Goal: Information Seeking & Learning: Check status

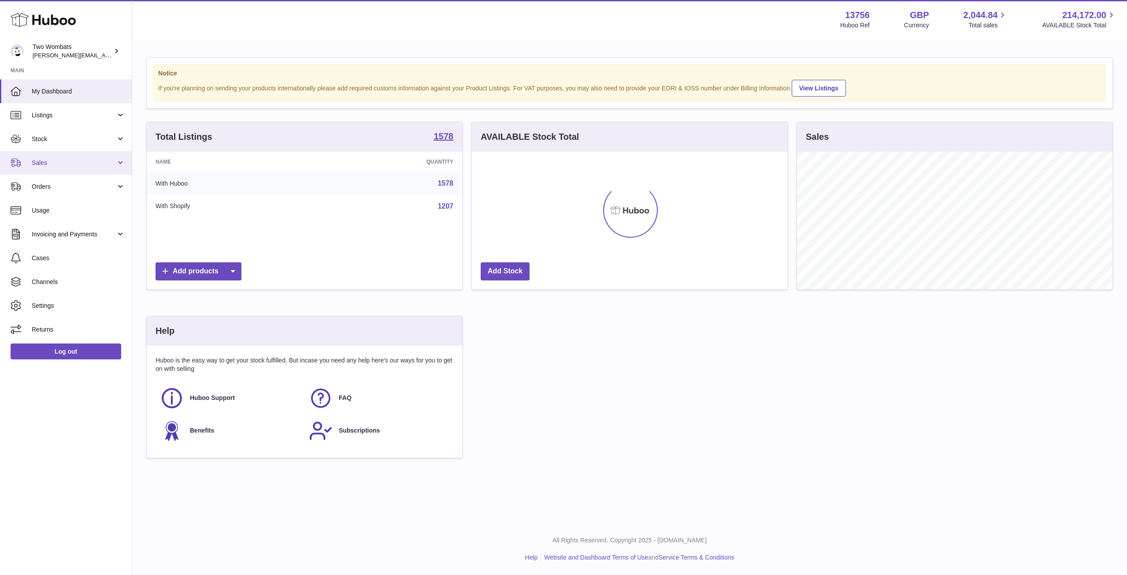
scroll to position [137, 316]
click at [121, 142] on link "Stock" at bounding box center [66, 139] width 132 height 24
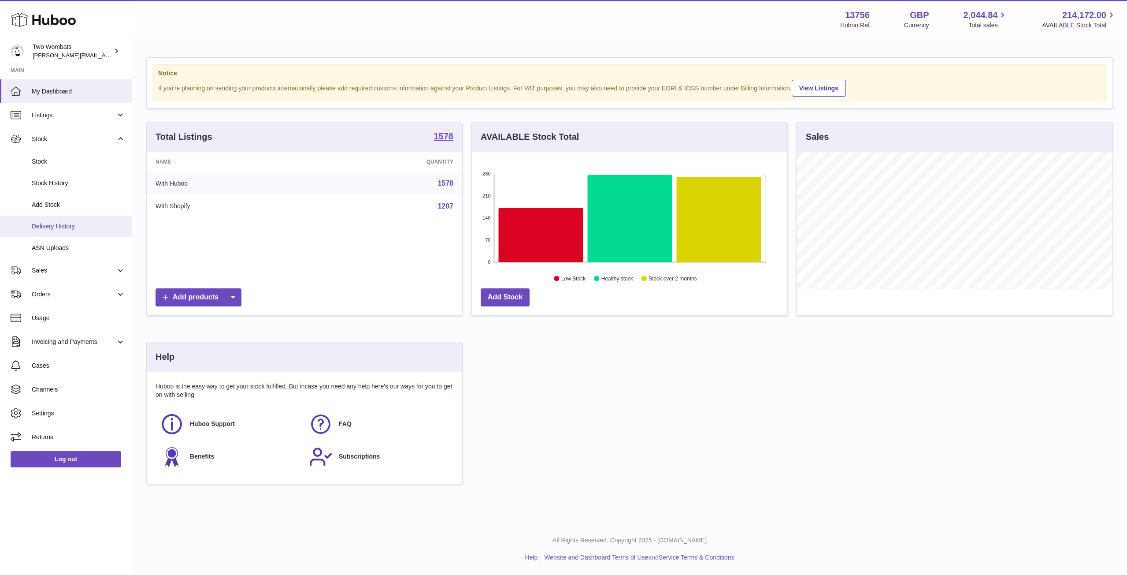
click at [71, 221] on link "Delivery History" at bounding box center [66, 226] width 132 height 22
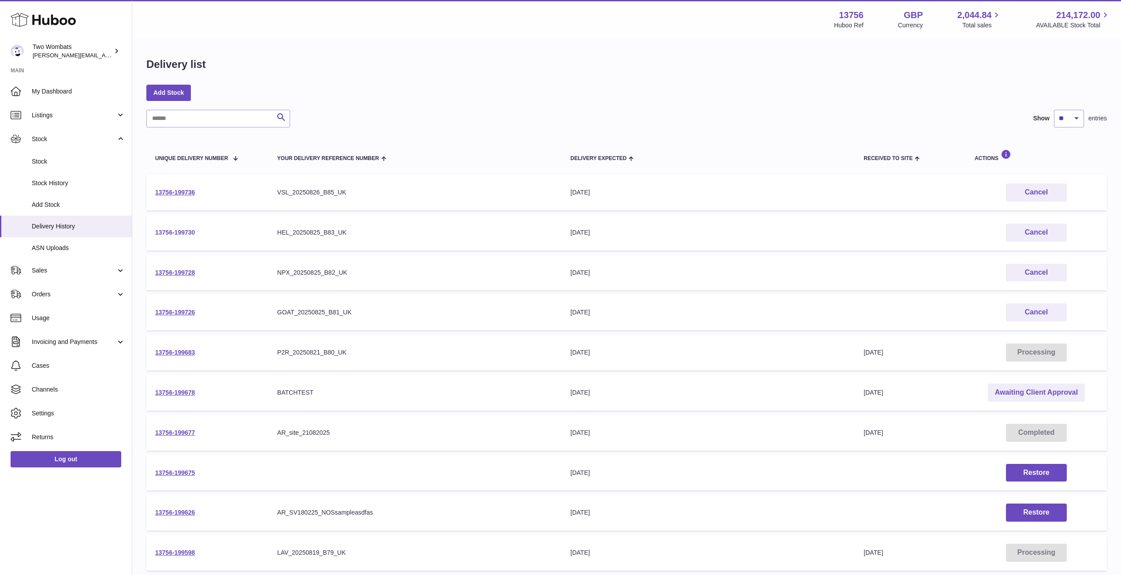
click at [184, 230] on link "13756-199730" at bounding box center [175, 232] width 40 height 7
click at [182, 272] on link "13756-199728" at bounding box center [175, 272] width 40 height 7
click at [181, 193] on link "13756-199736" at bounding box center [175, 192] width 40 height 7
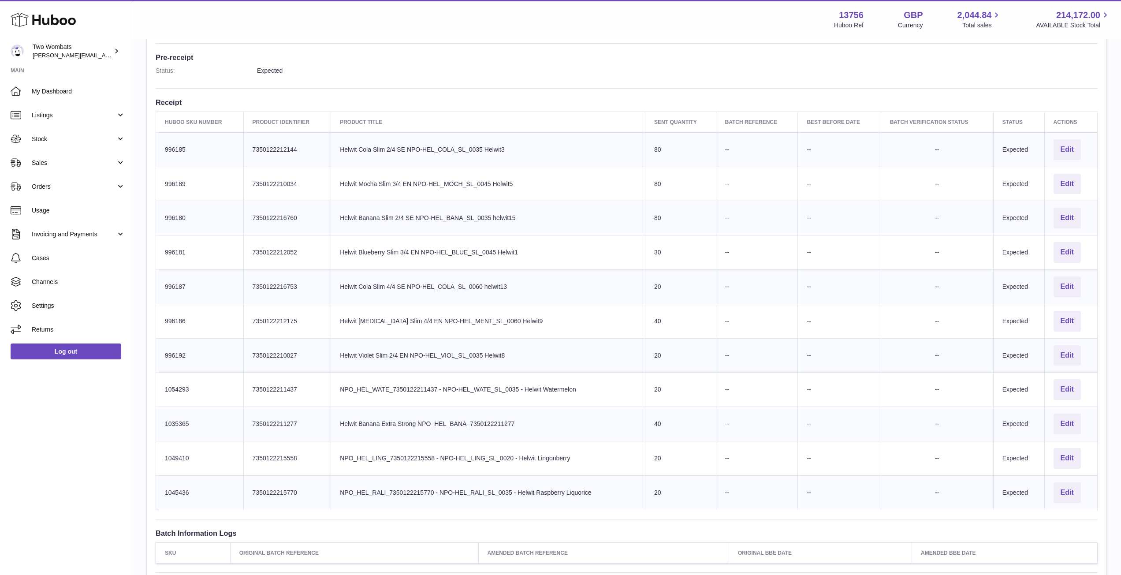
scroll to position [246, 0]
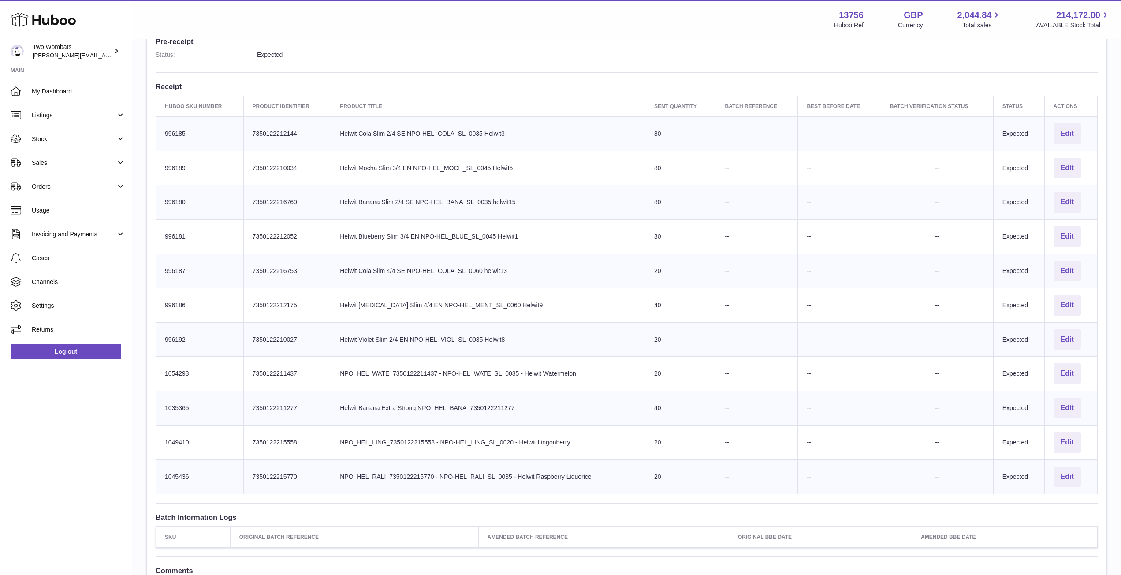
drag, startPoint x: 1092, startPoint y: 481, endPoint x: 157, endPoint y: 127, distance: 1000.2
click at [157, 127] on tbody "Huboo SKU Number 996185 Client Identifier 7350122212144 Product title Helwit Co…" at bounding box center [626, 304] width 941 height 377
copy tbody "996185 Client Identifier 7350122212144 Product title Helwit Cola Slim 2/4 SE NP…"
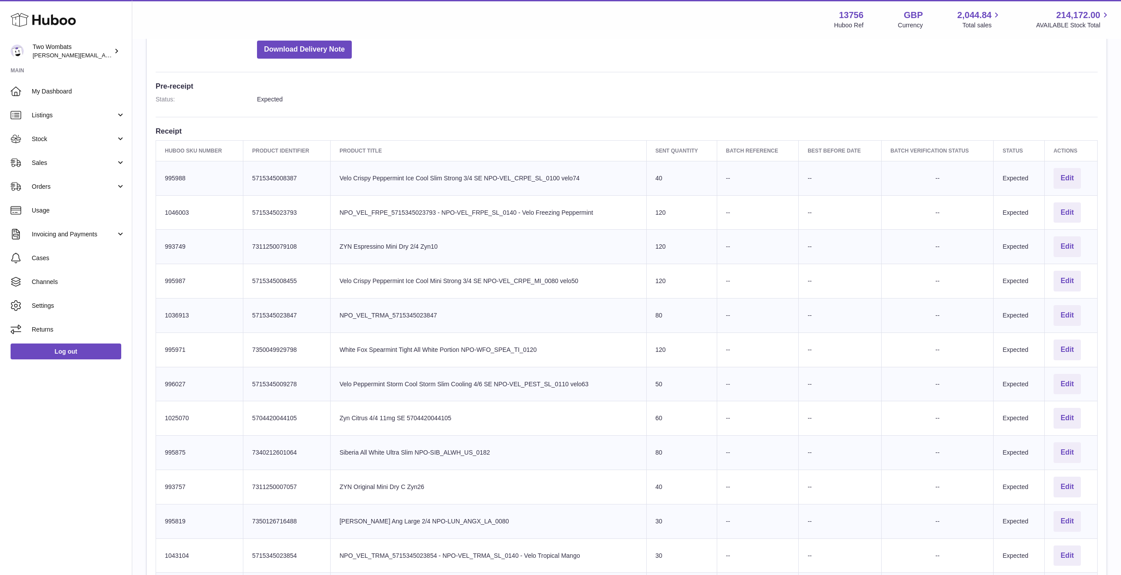
scroll to position [202, 0]
click at [421, 298] on td "Product title NPO_VEL_TRMA_5715345023847" at bounding box center [488, 315] width 316 height 34
click at [670, 378] on td "Sent Quantity 50" at bounding box center [681, 383] width 71 height 34
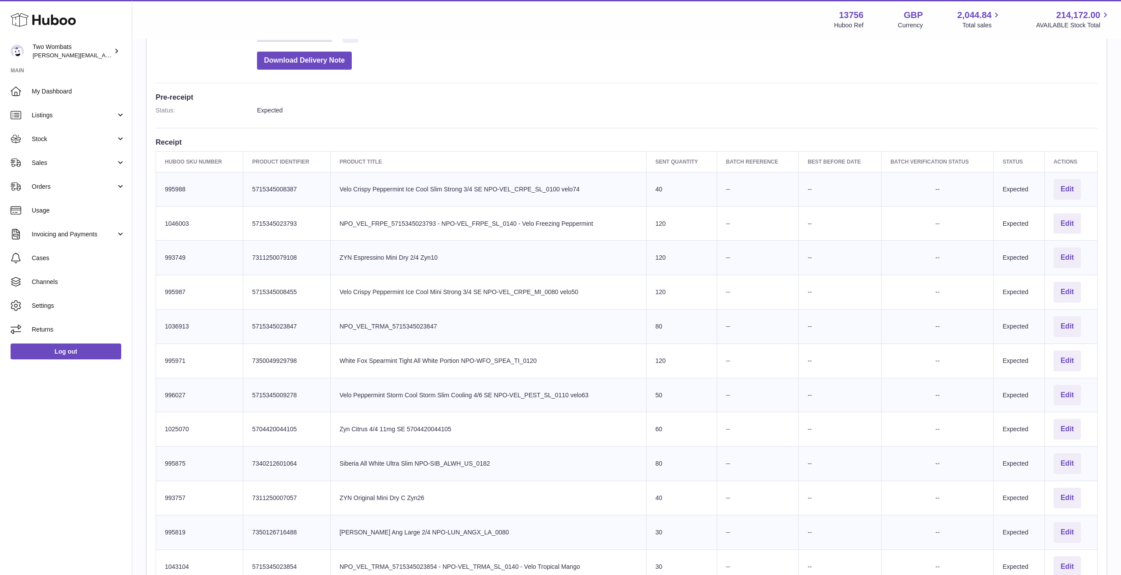
drag, startPoint x: 1087, startPoint y: 435, endPoint x: 158, endPoint y: 184, distance: 961.8
click at [158, 184] on tbody "Huboo SKU Number 995988 Client Identifier 5715345008387 Product title Velo Cris…" at bounding box center [626, 566] width 941 height 788
copy tbody "995988 Client Identifier 5715345008387 Product title Velo Crispy Peppermint Ice…"
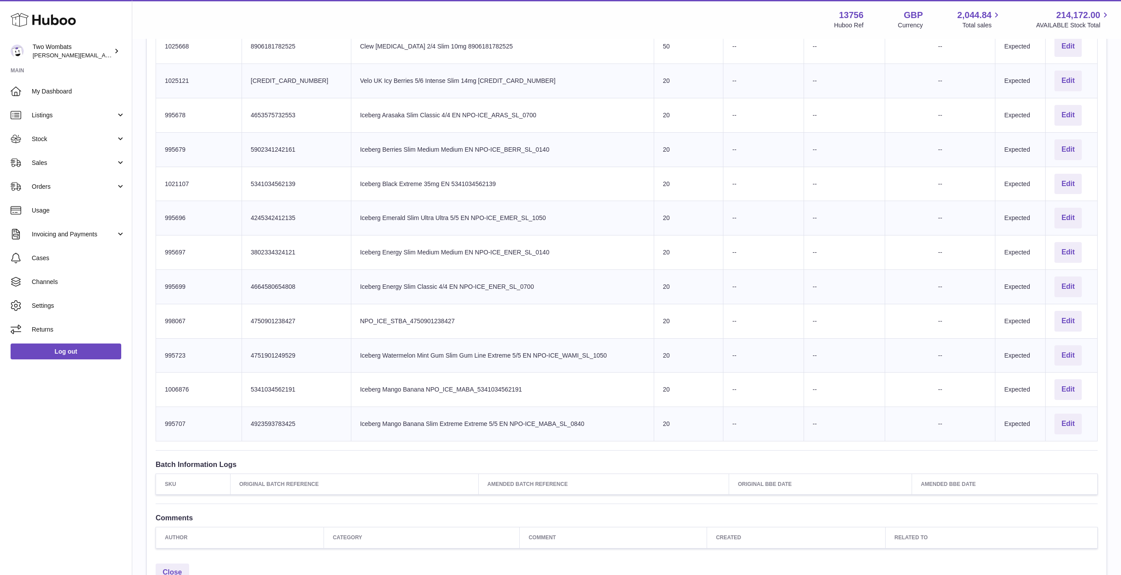
scroll to position [929, 0]
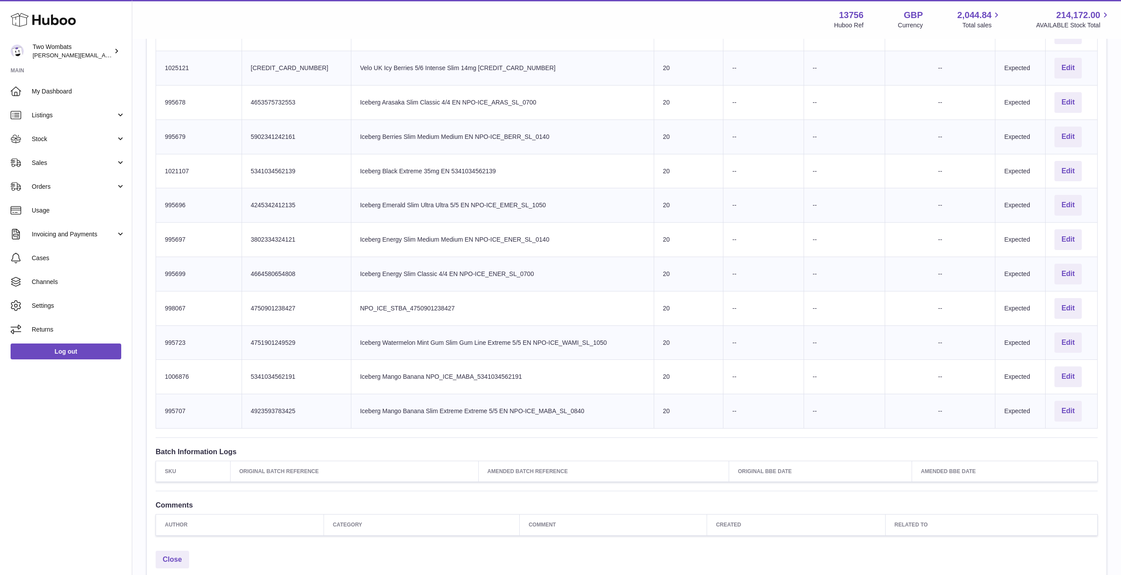
drag, startPoint x: 163, startPoint y: 164, endPoint x: 1085, endPoint y: 414, distance: 956.0
copy tbody "993759 Client Identifier 7311250079092 Product title ZYN Spearmint Mini Dry 1/4…"
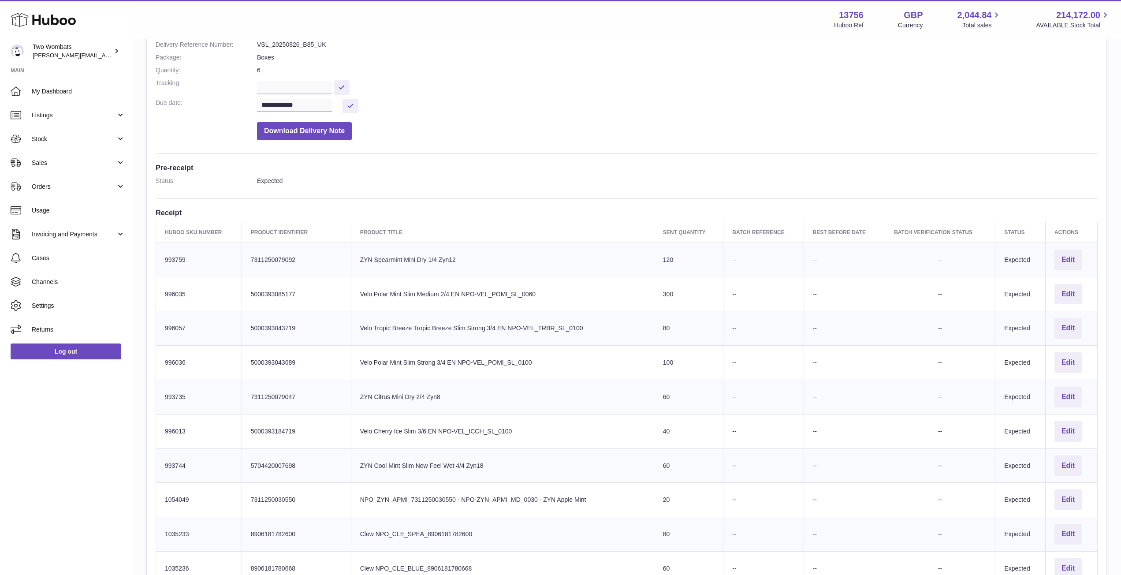
scroll to position [118, 0]
click at [817, 67] on dl "**********" at bounding box center [627, 63] width 942 height 167
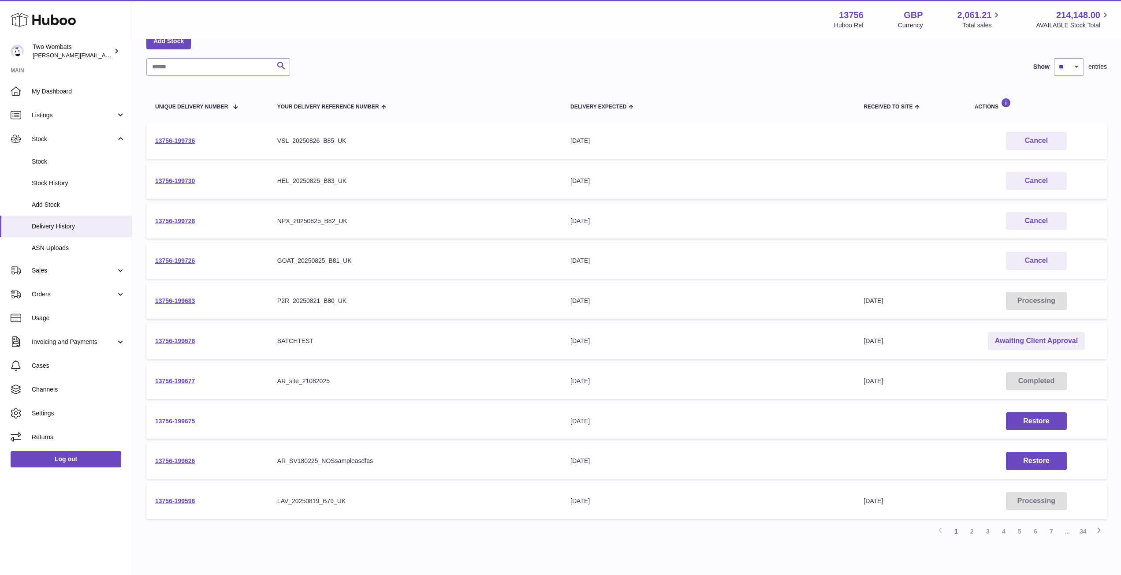
scroll to position [56, 0]
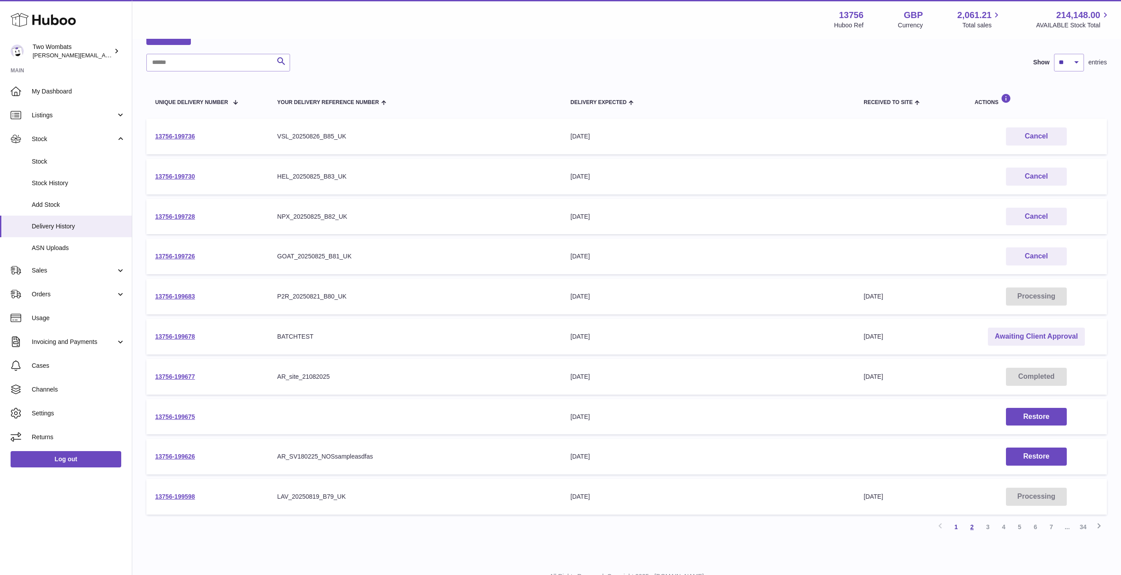
click at [974, 526] on link "2" at bounding box center [972, 527] width 16 height 16
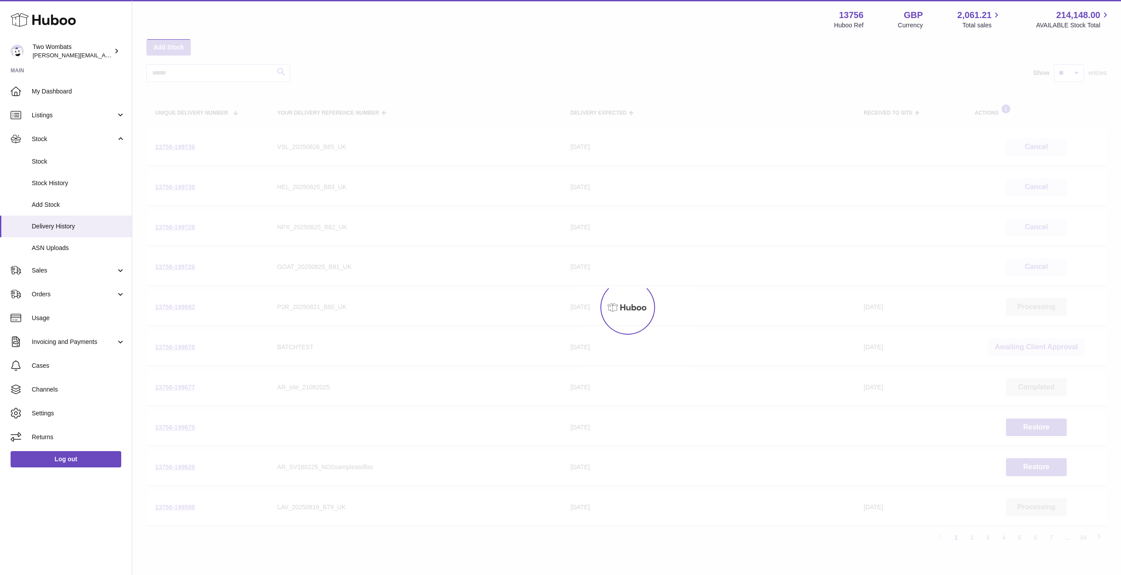
scroll to position [40, 0]
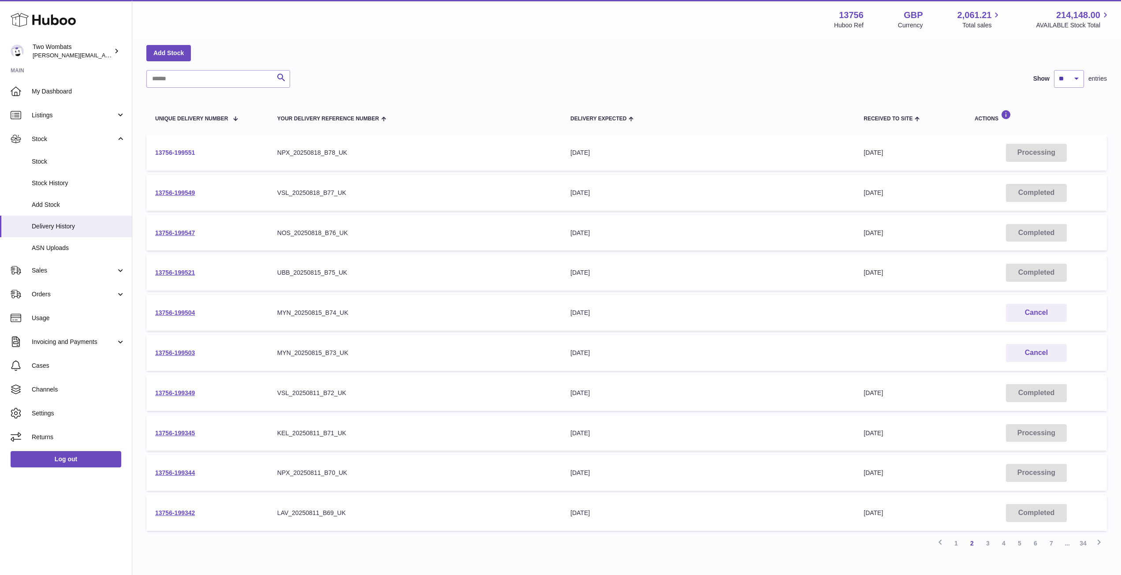
click at [178, 150] on link "13756-199551" at bounding box center [175, 152] width 40 height 7
click at [954, 541] on link "1" at bounding box center [956, 543] width 16 height 16
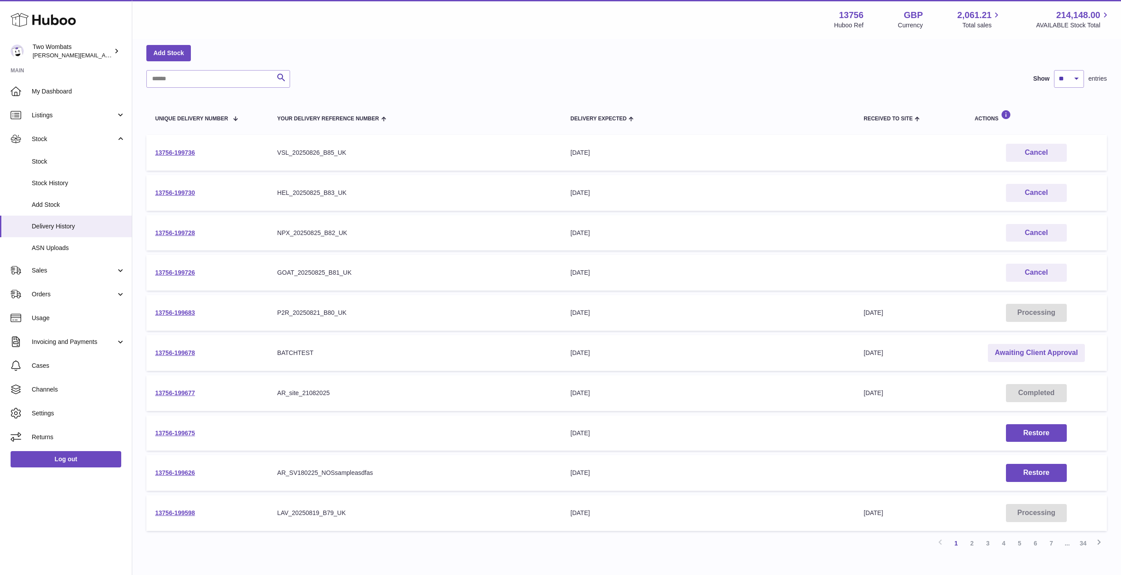
drag, startPoint x: 201, startPoint y: 275, endPoint x: 148, endPoint y: 271, distance: 52.6
click at [148, 271] on td "13756-199726" at bounding box center [207, 273] width 122 height 36
copy link "13756-199726"
click at [182, 272] on link "13756-199726" at bounding box center [175, 272] width 40 height 7
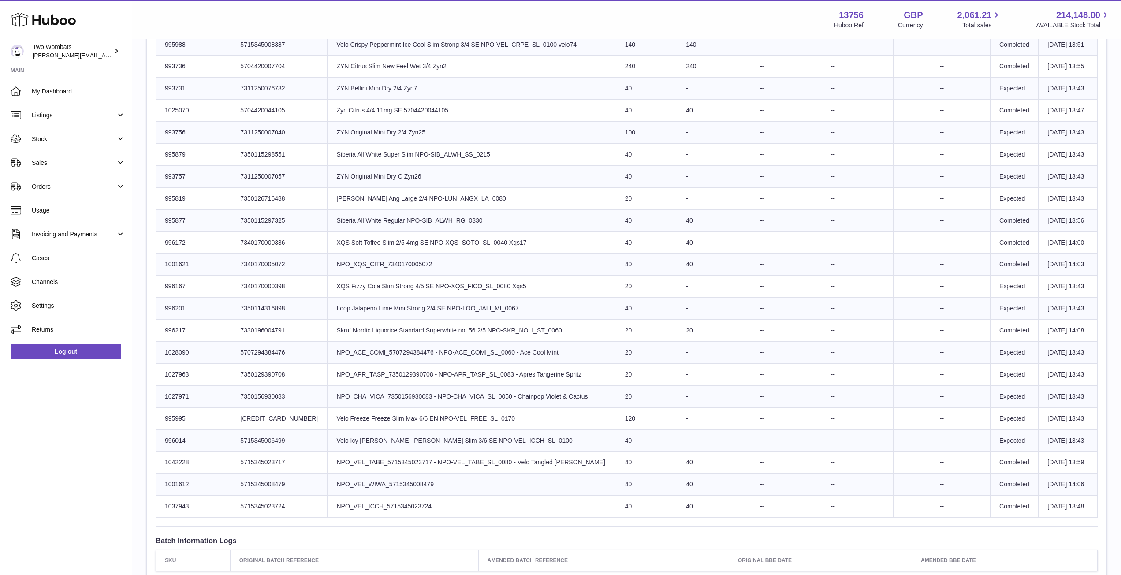
scroll to position [372, 0]
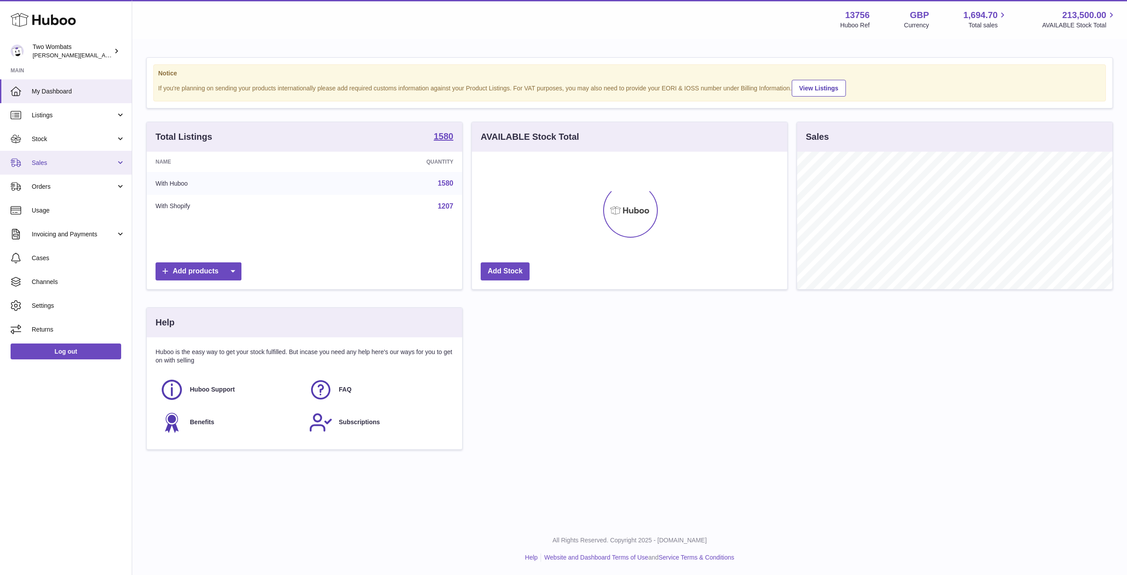
scroll to position [440522, 440344]
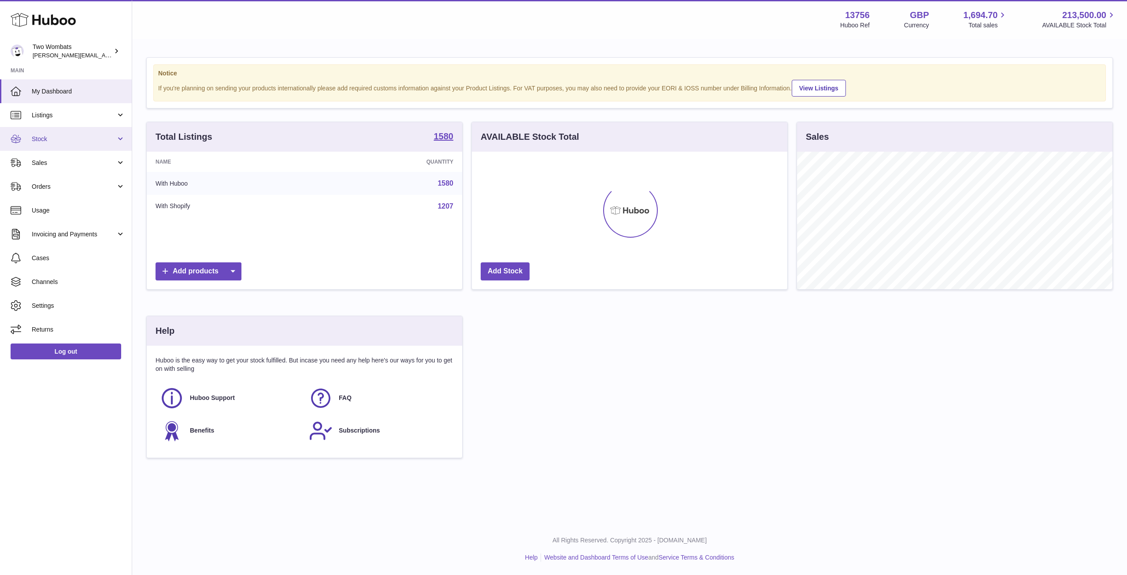
click at [119, 132] on link "Stock" at bounding box center [66, 139] width 132 height 24
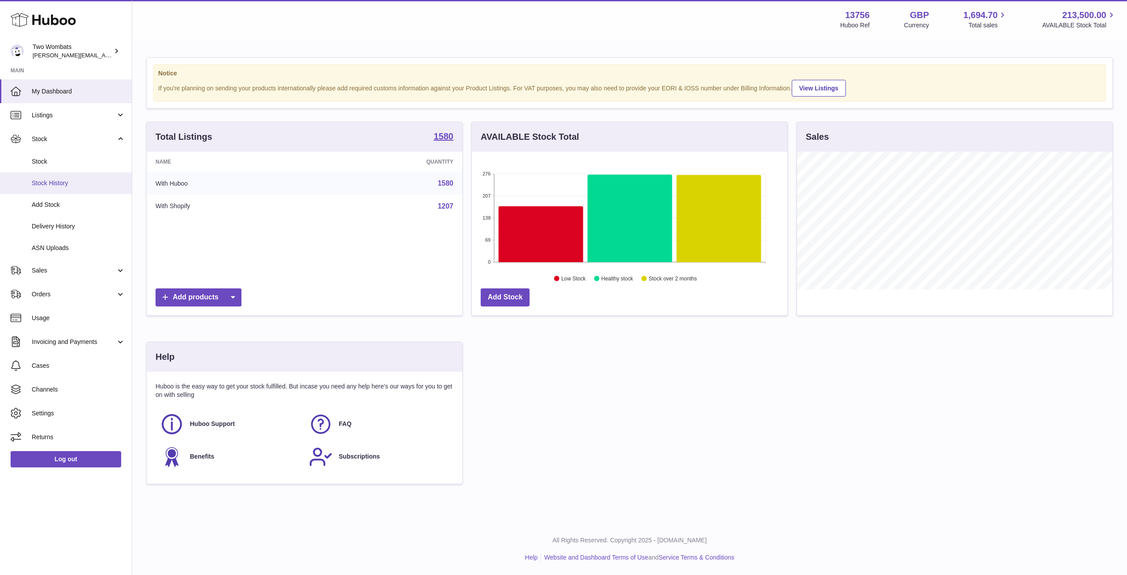
scroll to position [137, 316]
click at [81, 225] on span "Delivery History" at bounding box center [78, 226] width 93 height 8
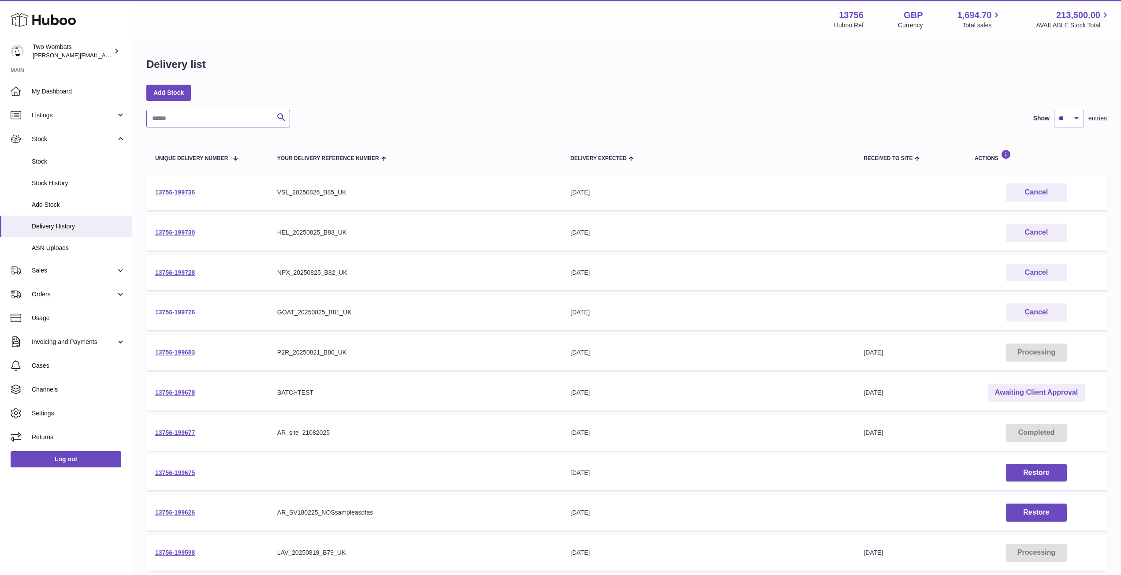
click at [233, 117] on input "text" at bounding box center [218, 119] width 144 height 18
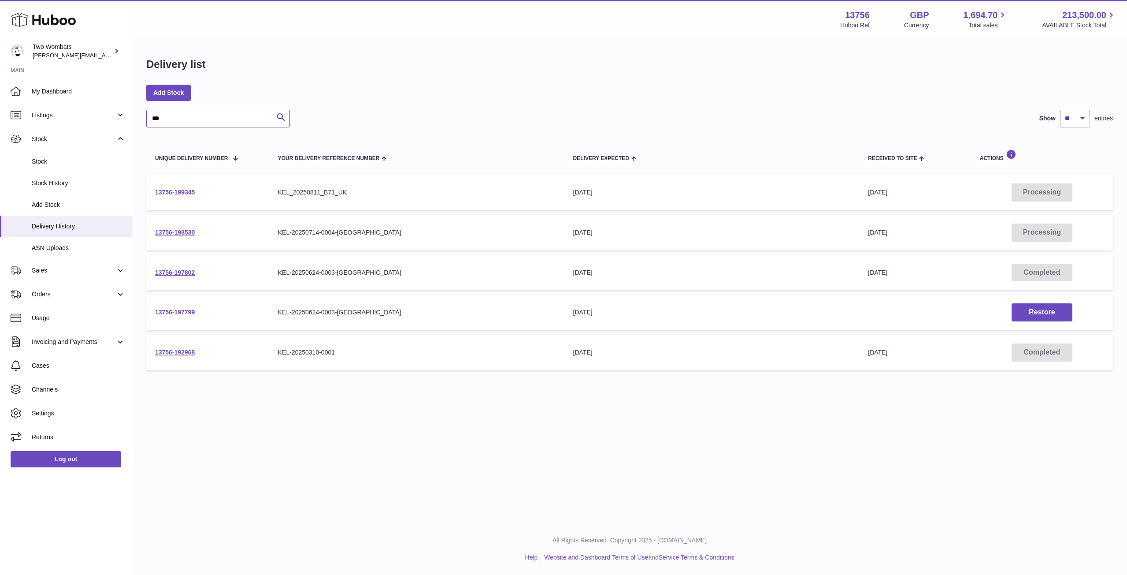
type input "***"
click at [164, 190] on link "13756-199345" at bounding box center [175, 192] width 40 height 7
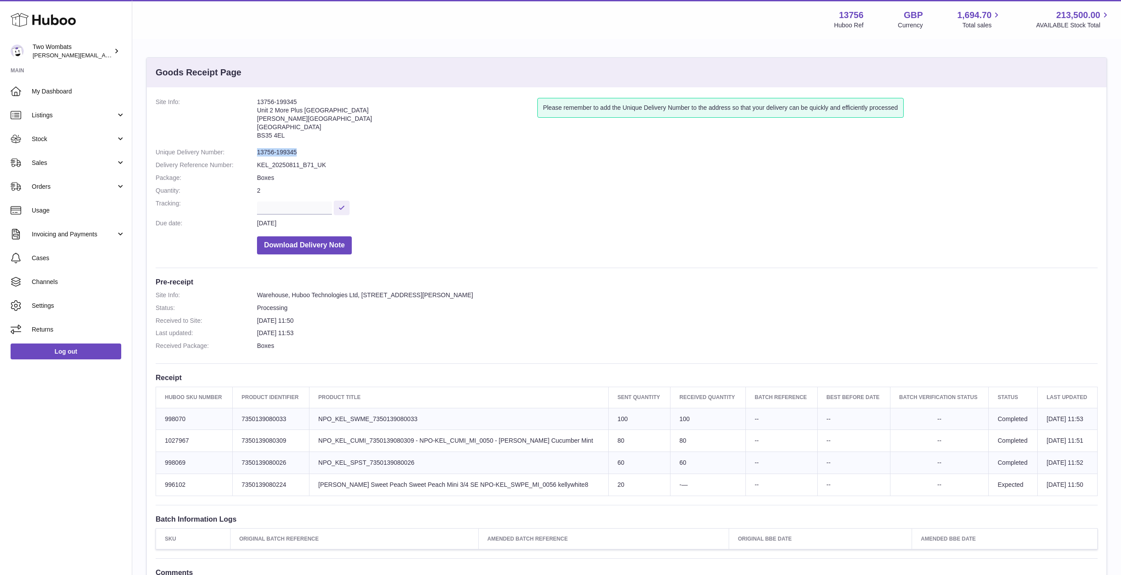
drag, startPoint x: 300, startPoint y: 150, endPoint x: 257, endPoint y: 153, distance: 42.9
click at [257, 153] on dd "13756-199345" at bounding box center [677, 152] width 840 height 8
copy dd "13756-199345"
